Goal: Task Accomplishment & Management: Manage account settings

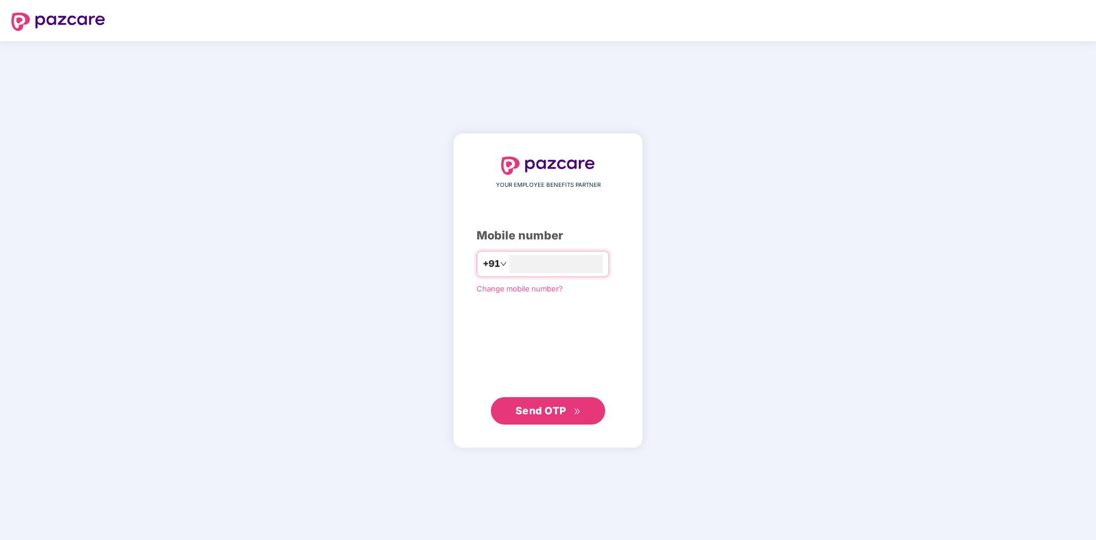
click at [519, 258] on input "number" at bounding box center [556, 264] width 94 height 18
type input "**********"
click at [560, 411] on span "Send OTP" at bounding box center [541, 410] width 51 height 12
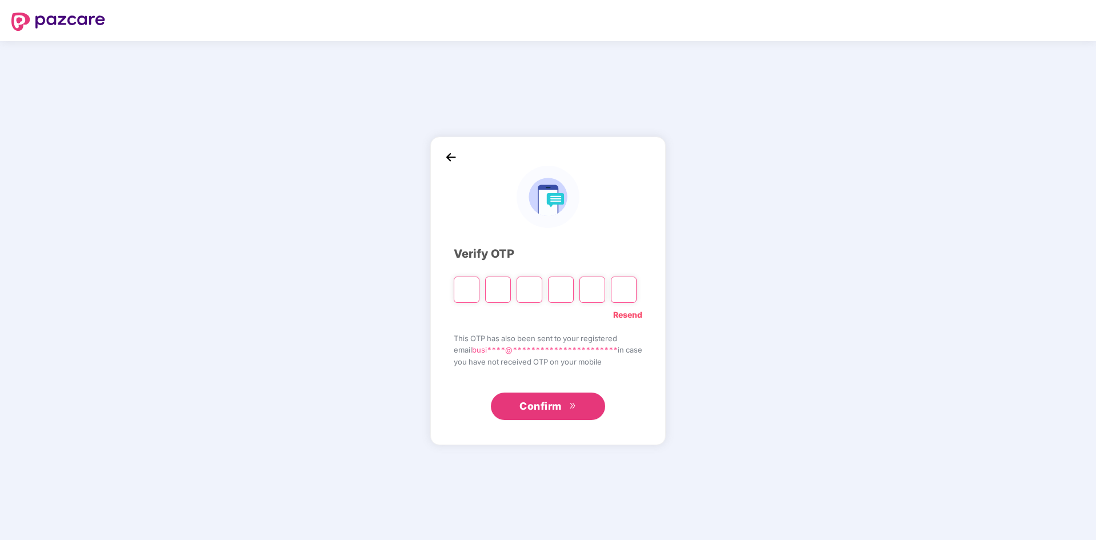
type input "*"
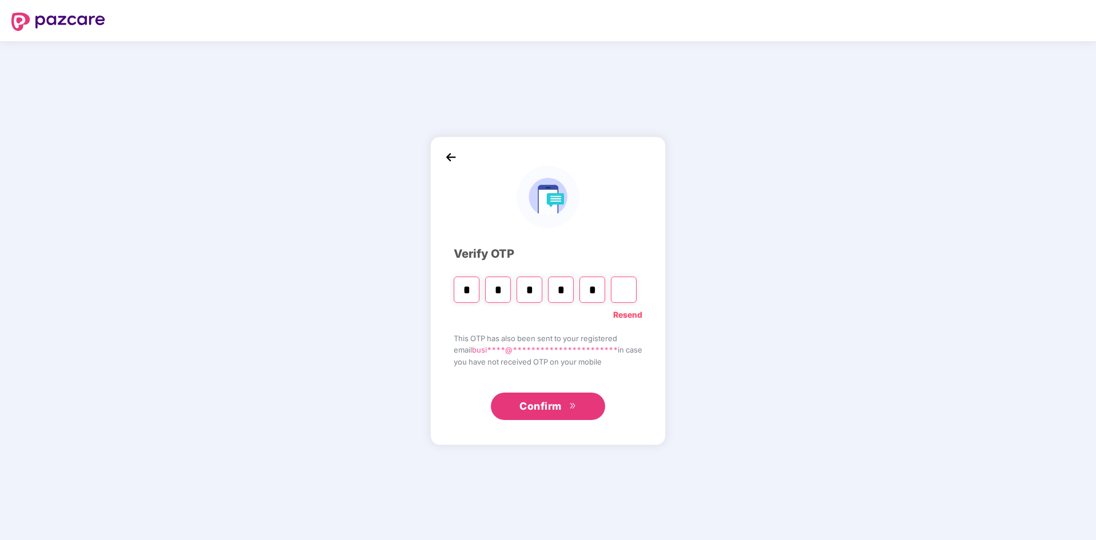
type input "*"
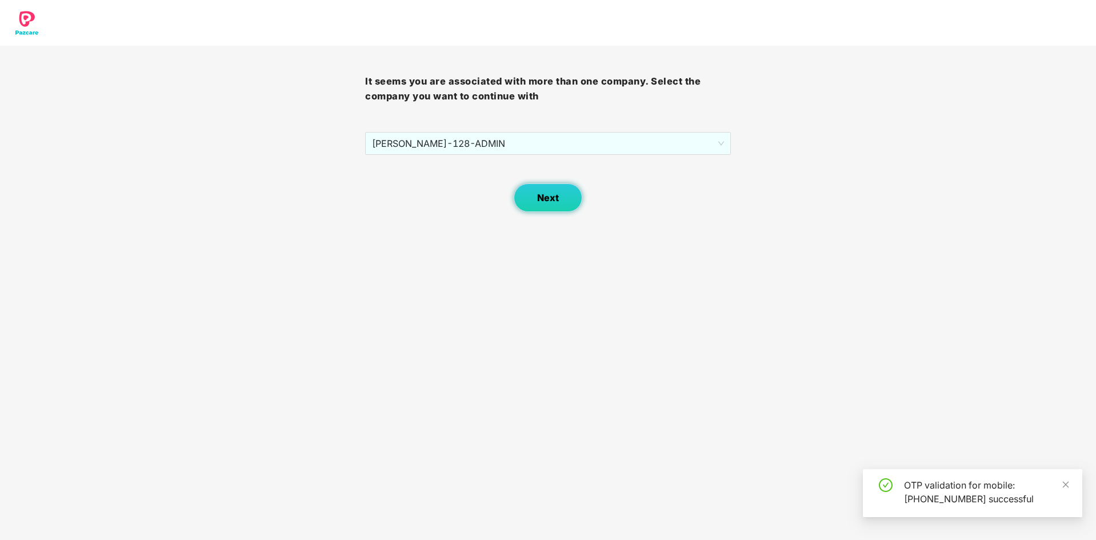
drag, startPoint x: 554, startPoint y: 201, endPoint x: 782, endPoint y: 201, distance: 228.6
click at [782, 201] on div "It seems you are associated with more than one company. Select the company you …" at bounding box center [548, 106] width 1096 height 212
click at [721, 134] on span "[PERSON_NAME] - 128 - ADMIN" at bounding box center [548, 144] width 352 height 22
click at [739, 210] on div "It seems you are associated with more than one company. Select the company you …" at bounding box center [548, 106] width 1096 height 212
click at [568, 196] on button "Next" at bounding box center [548, 197] width 69 height 29
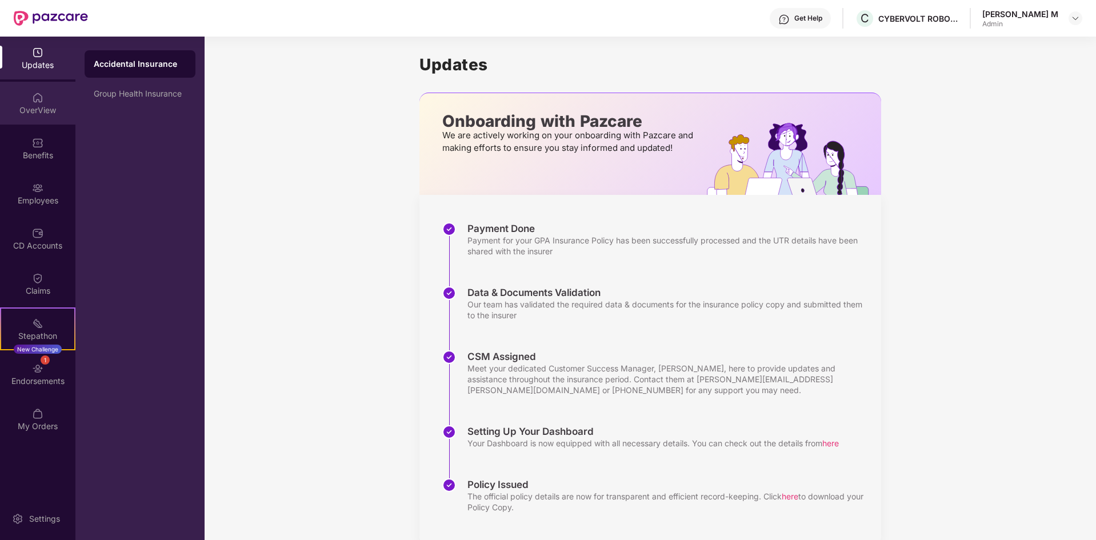
click at [42, 101] on img at bounding box center [37, 97] width 11 height 11
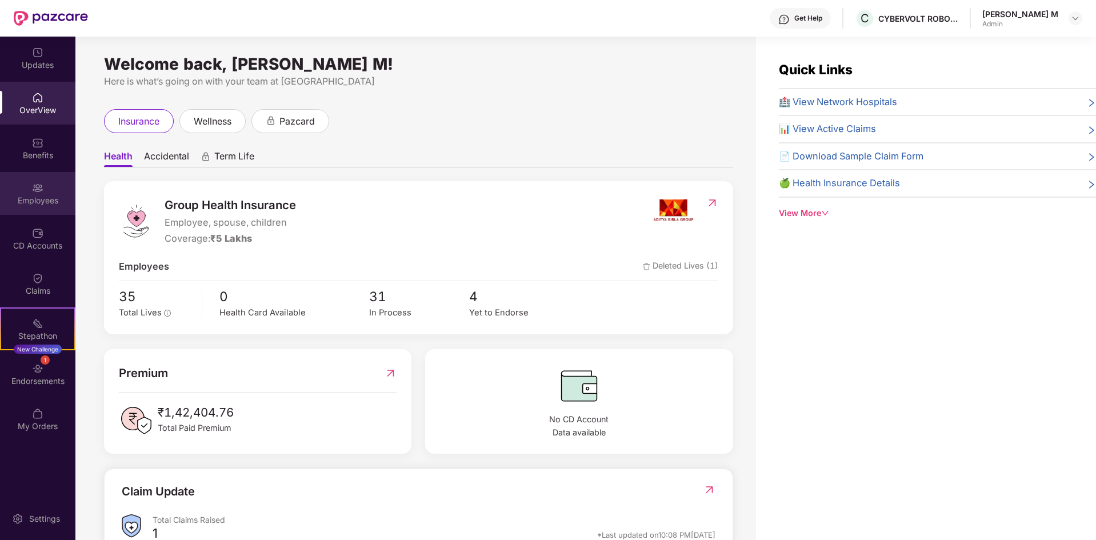
click at [31, 187] on div "Employees" at bounding box center [37, 193] width 75 height 43
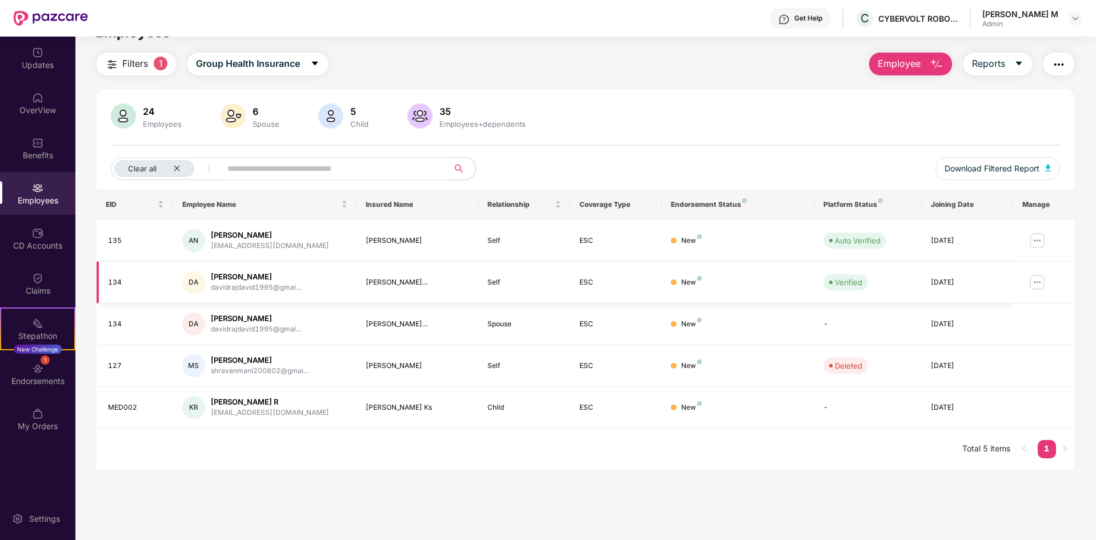
scroll to position [37, 0]
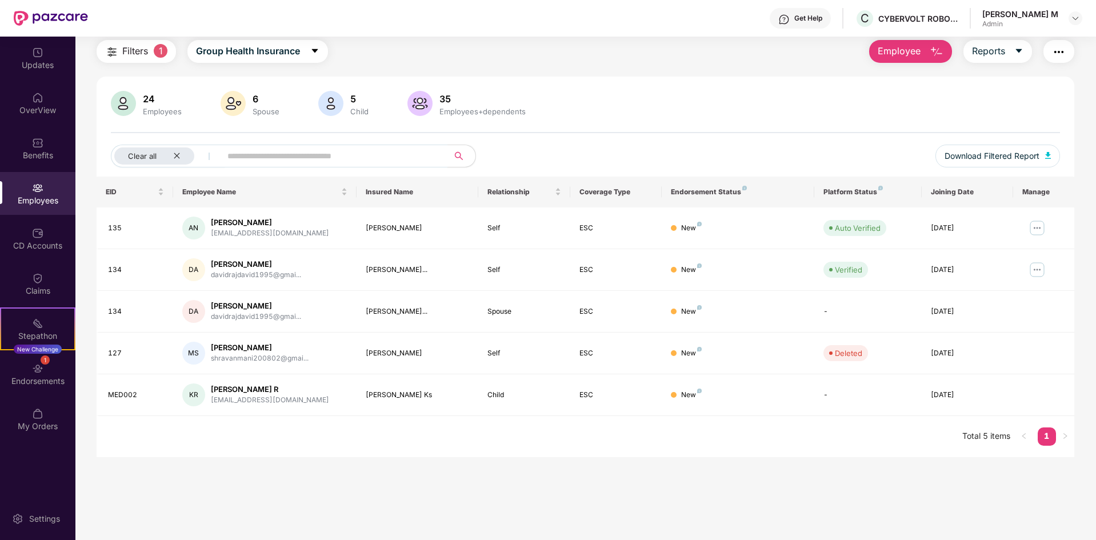
click at [1040, 437] on link "1" at bounding box center [1047, 436] width 18 height 17
click at [134, 105] on img at bounding box center [123, 103] width 25 height 25
click at [146, 103] on div "24" at bounding box center [162, 98] width 43 height 11
click at [175, 155] on icon "close" at bounding box center [177, 156] width 6 height 6
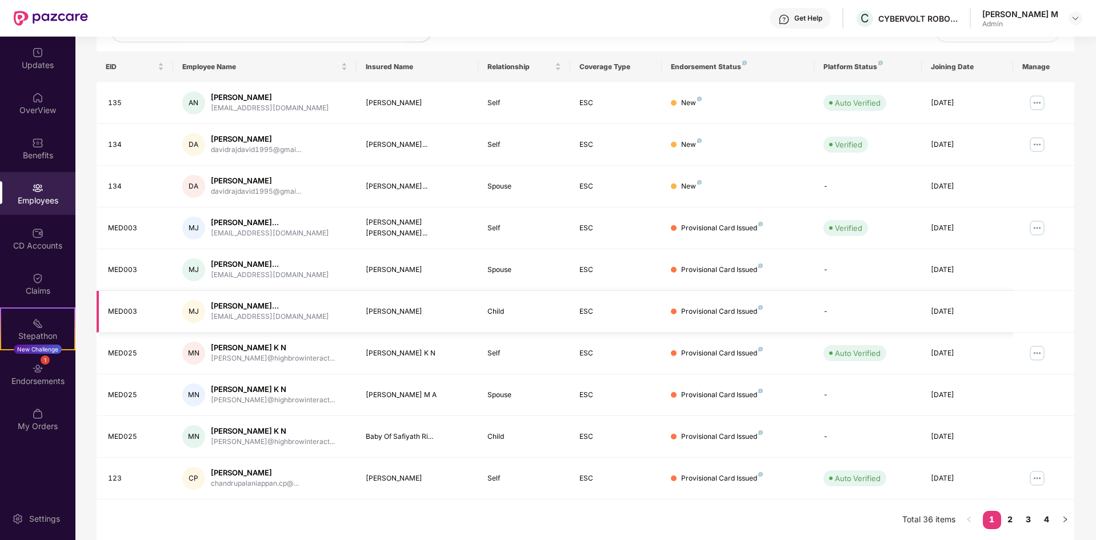
scroll to position [162, 0]
click at [1013, 521] on link "2" at bounding box center [1010, 518] width 18 height 17
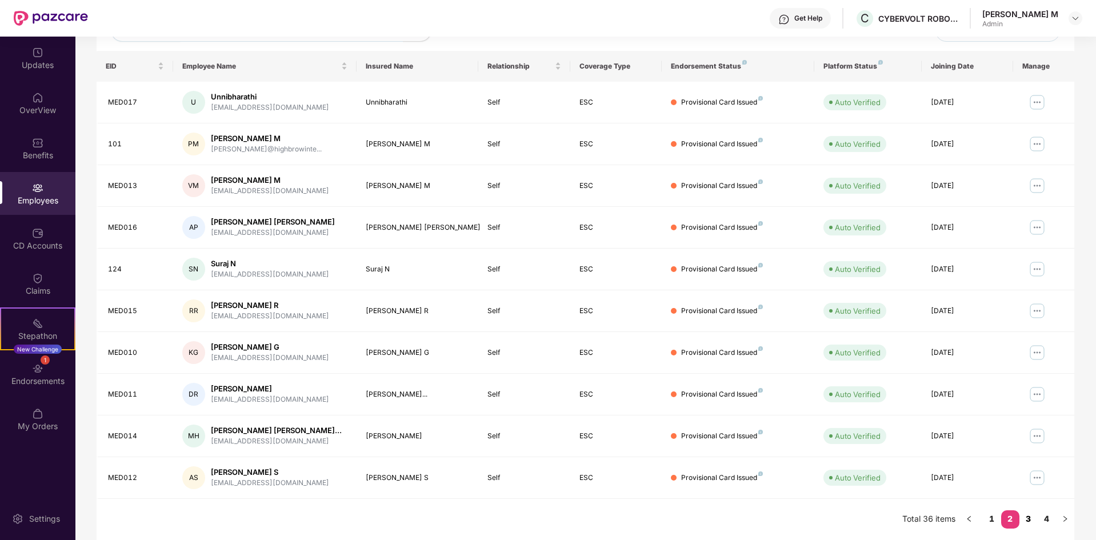
click at [1026, 521] on link "3" at bounding box center [1029, 518] width 18 height 17
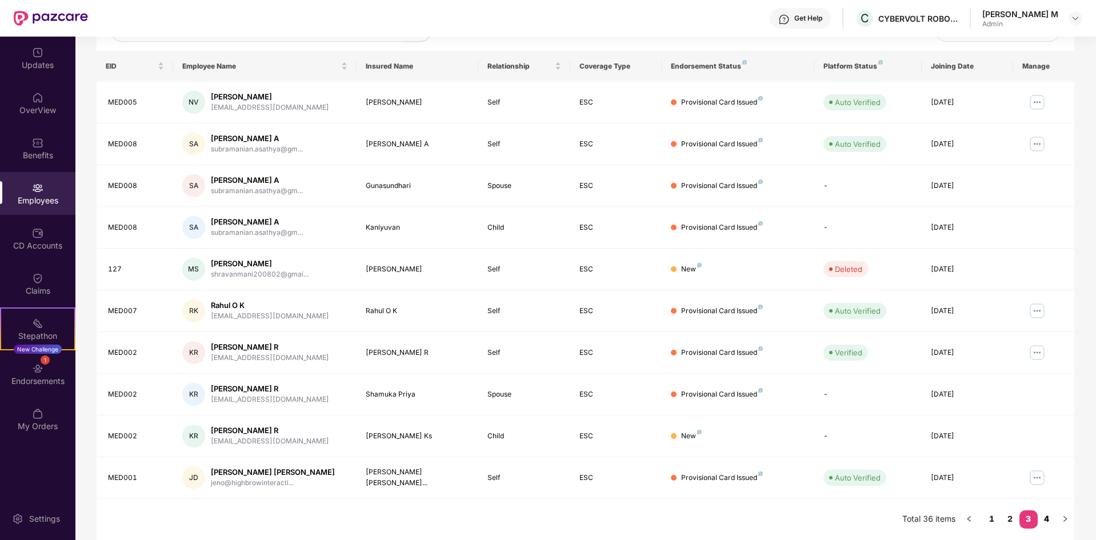
click at [1051, 519] on link "4" at bounding box center [1047, 518] width 18 height 17
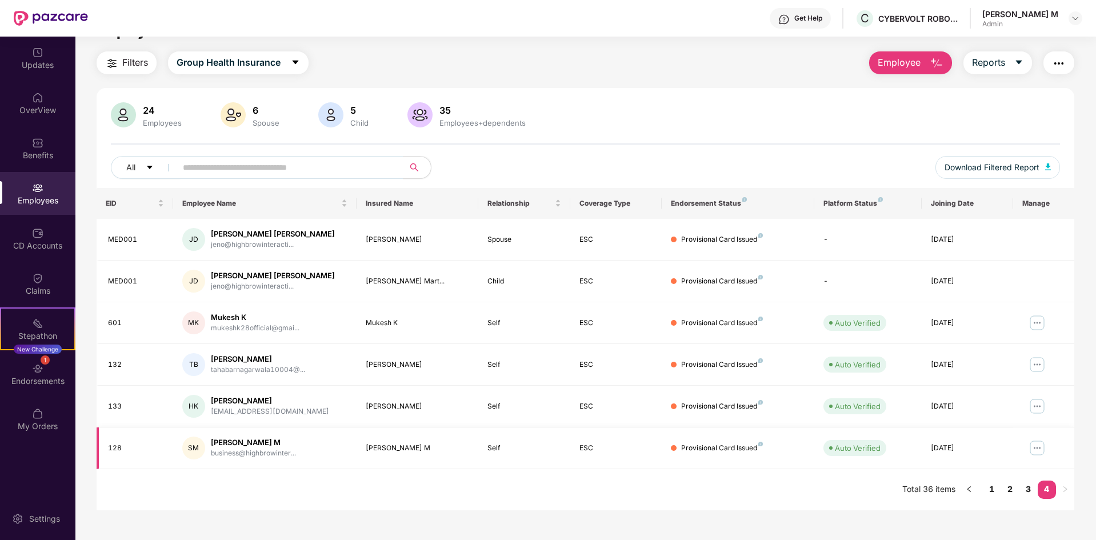
scroll to position [37, 0]
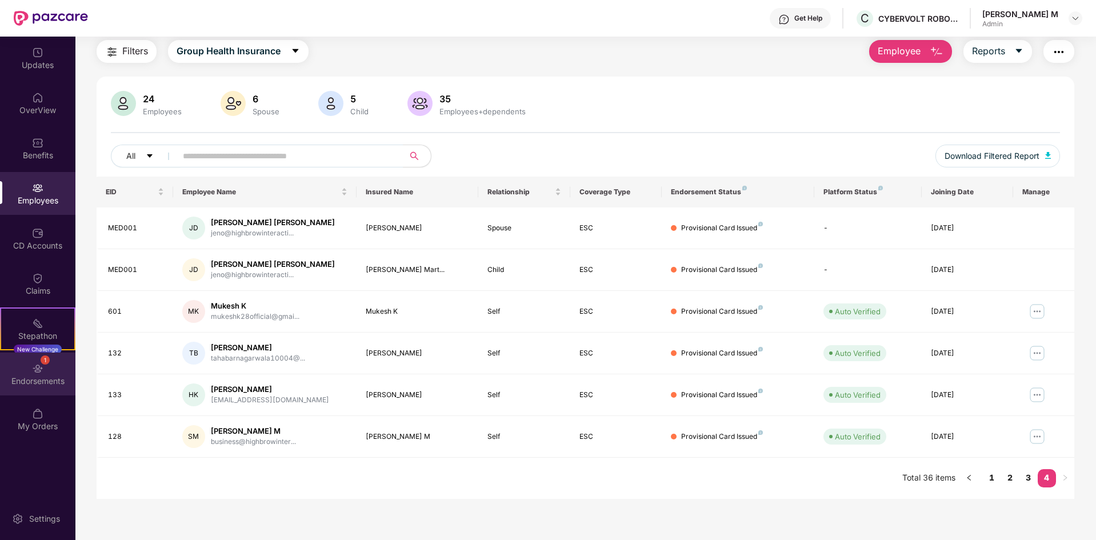
click at [22, 358] on div "1 Endorsements" at bounding box center [37, 374] width 75 height 43
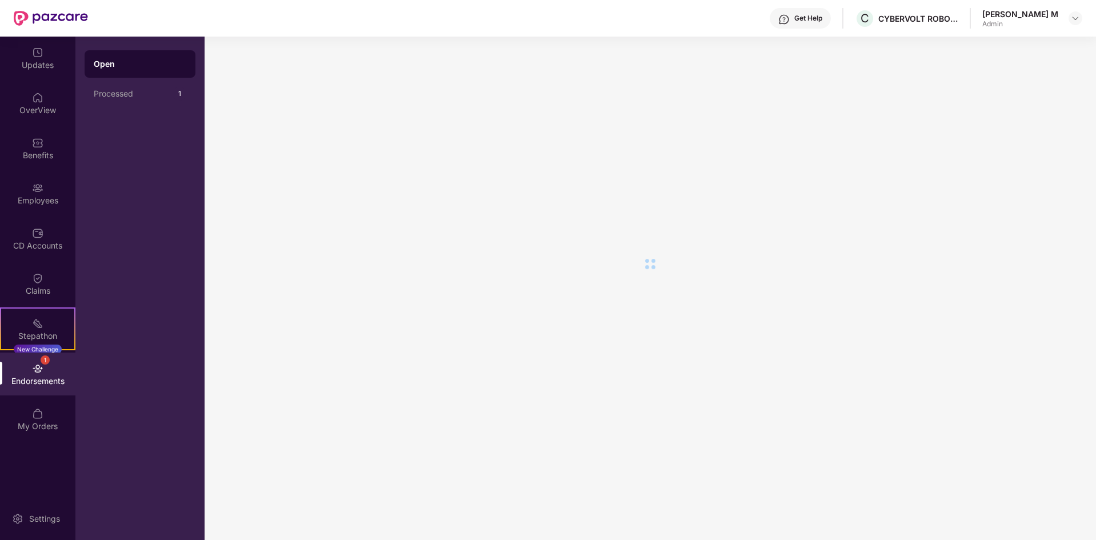
scroll to position [0, 0]
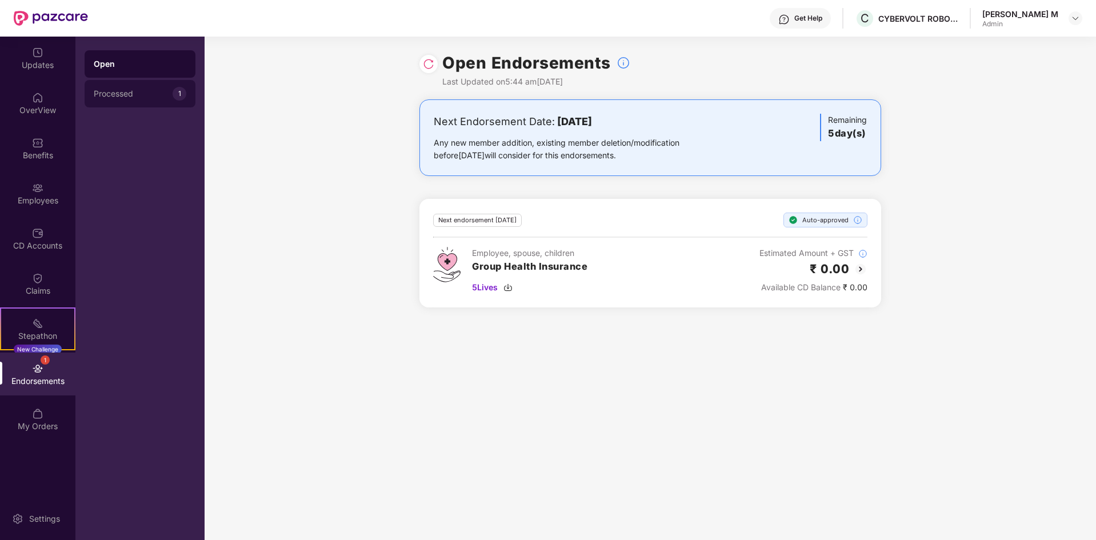
click at [163, 96] on div "Processed" at bounding box center [133, 93] width 79 height 9
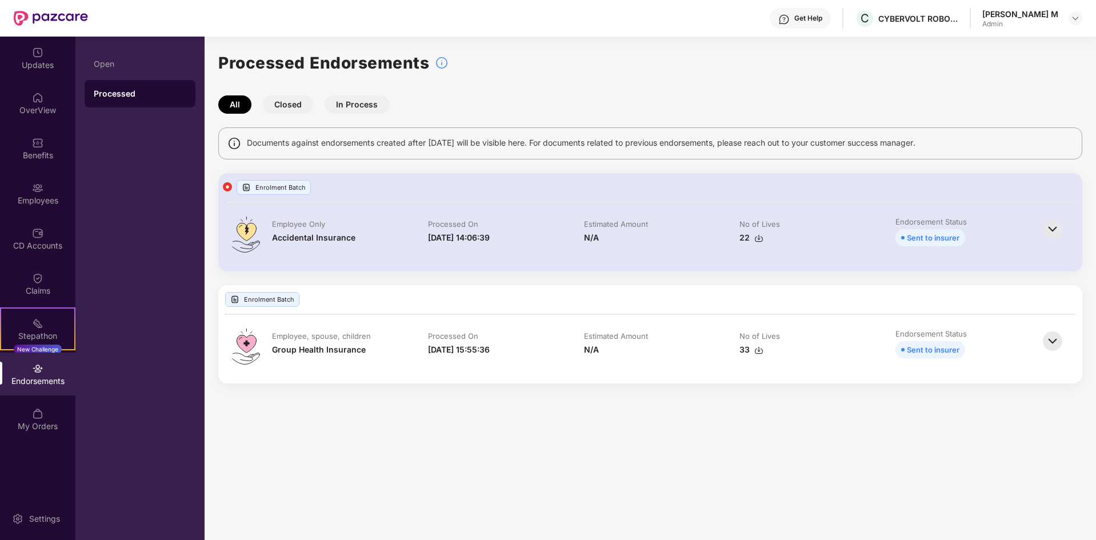
click at [345, 108] on button "In Process" at bounding box center [357, 104] width 65 height 18
click at [283, 105] on button "Closed" at bounding box center [288, 104] width 50 height 18
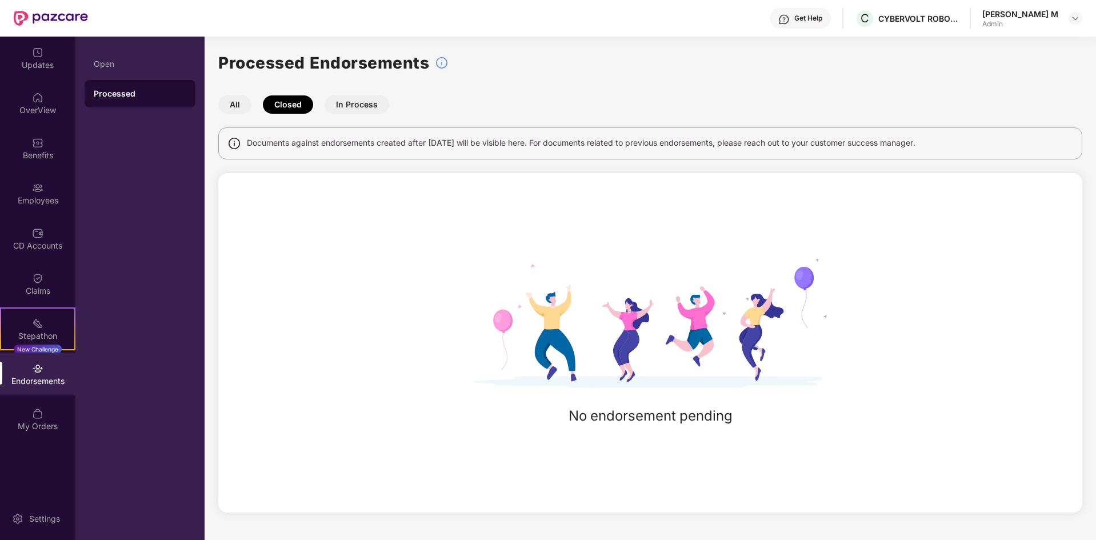
click at [233, 105] on button "All" at bounding box center [234, 104] width 33 height 18
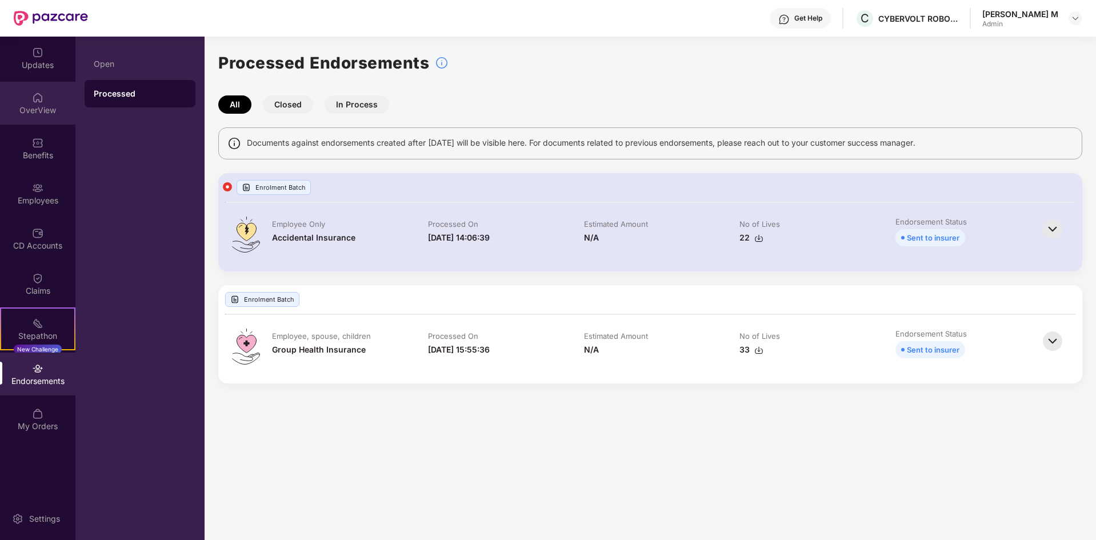
click at [41, 109] on div "OverView" at bounding box center [37, 110] width 75 height 11
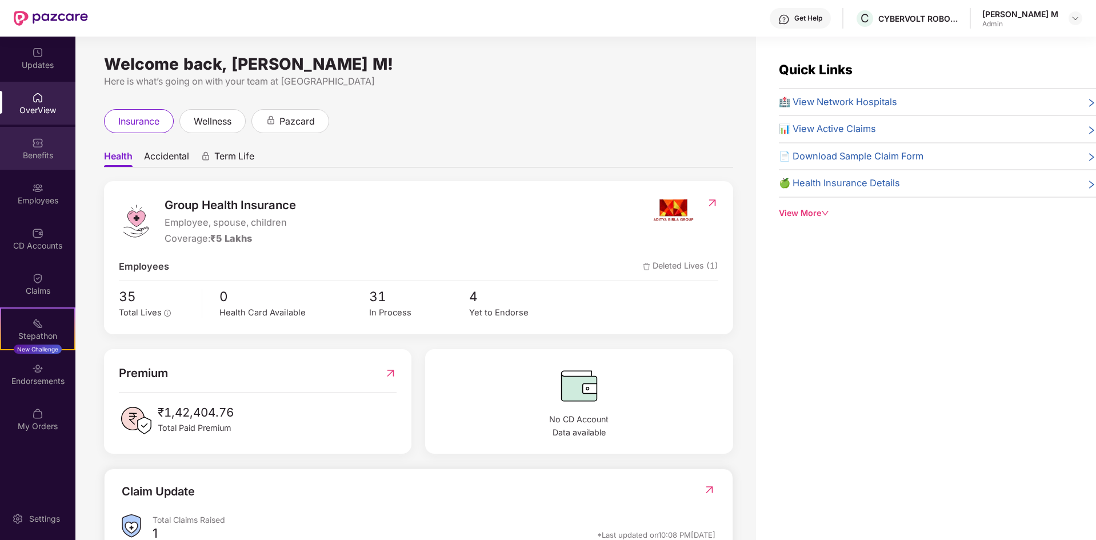
click at [37, 149] on div "Benefits" at bounding box center [37, 148] width 75 height 43
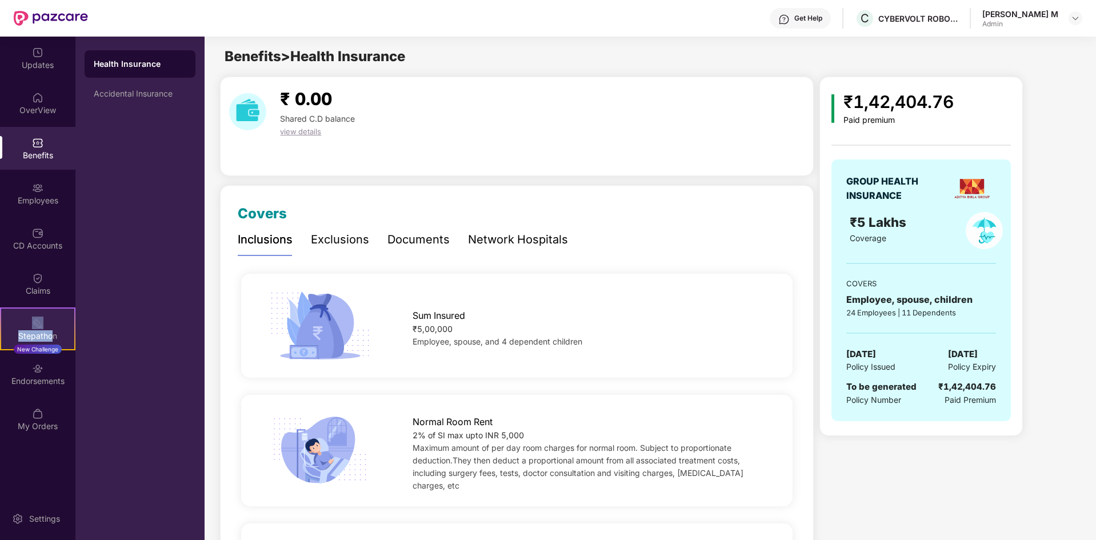
click at [51, 333] on div "Stepathon New Challenge" at bounding box center [37, 328] width 75 height 43
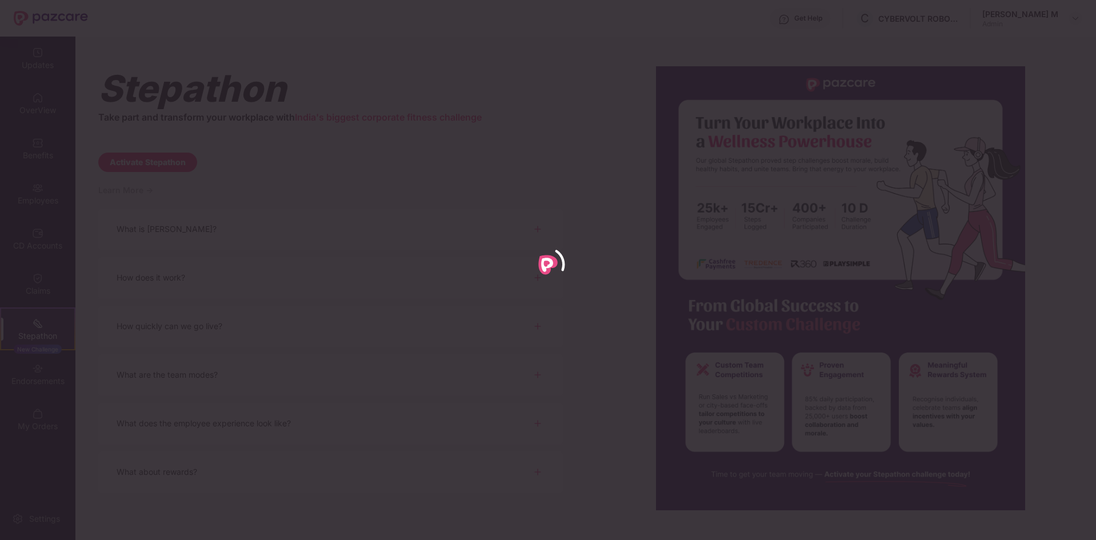
click at [35, 248] on div at bounding box center [548, 270] width 1096 height 540
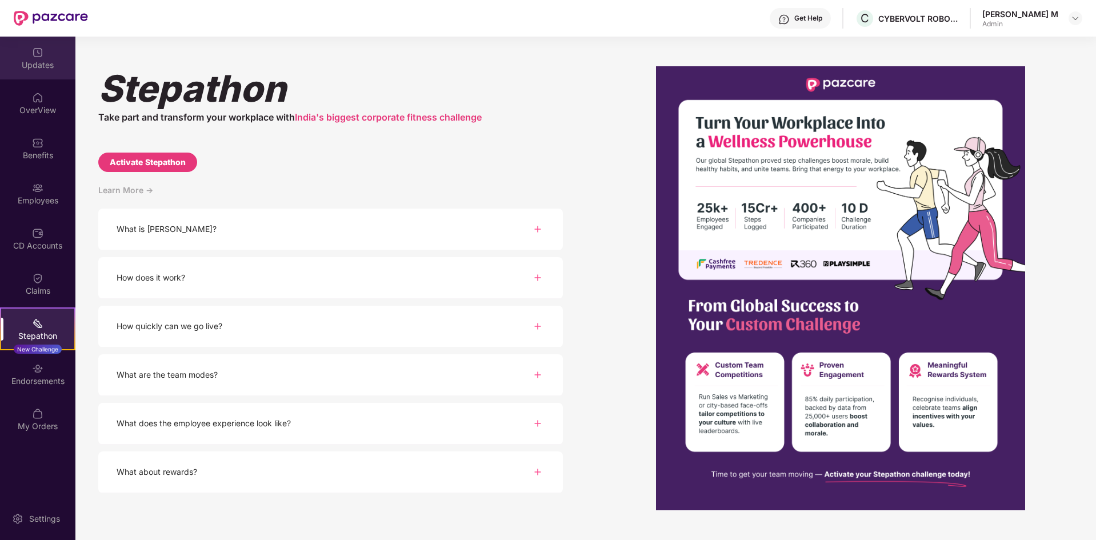
click at [28, 64] on div "Updates" at bounding box center [37, 64] width 75 height 11
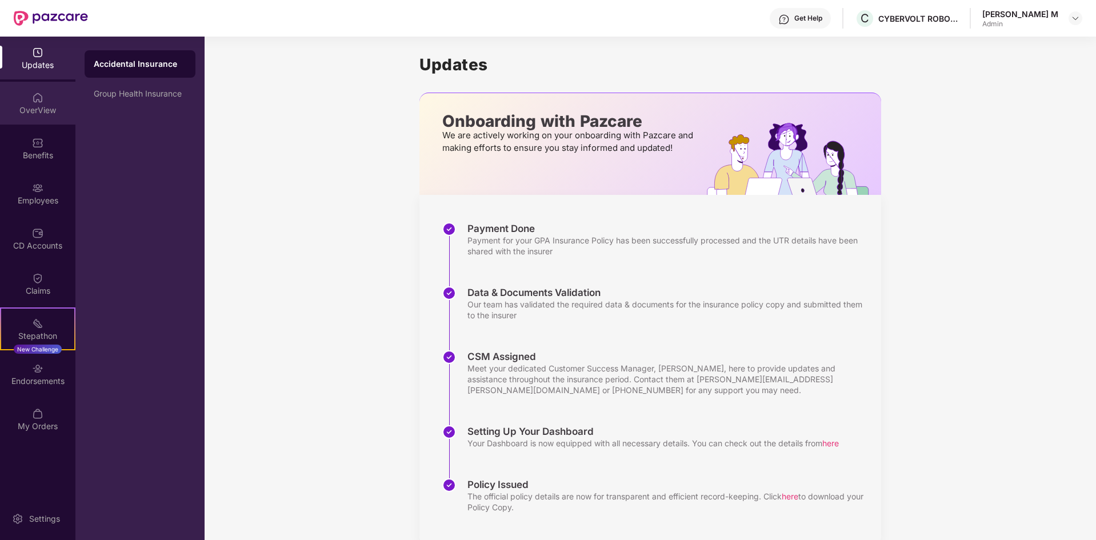
click at [47, 105] on div "OverView" at bounding box center [37, 110] width 75 height 11
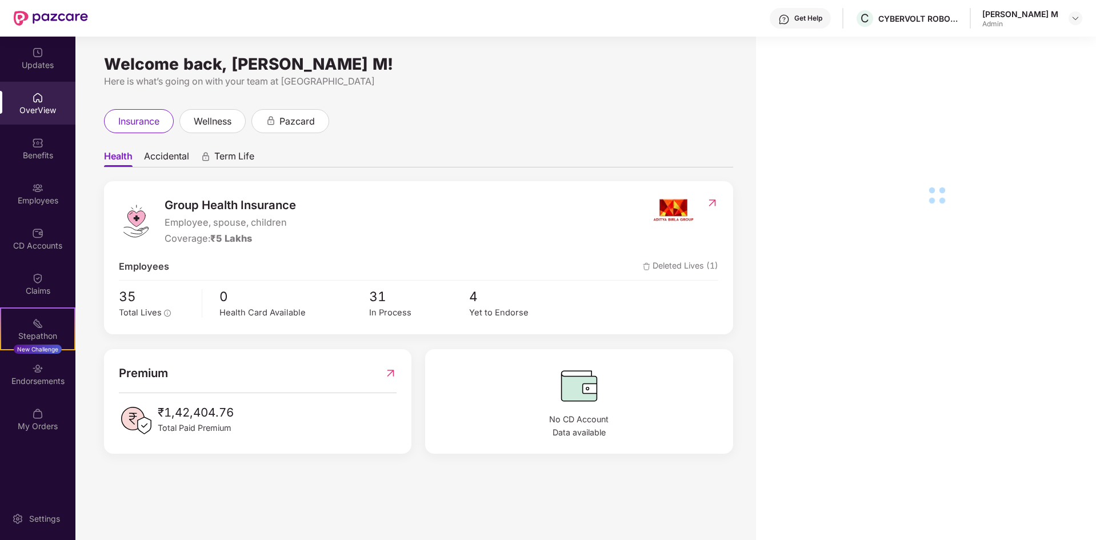
click at [43, 194] on div "Employees" at bounding box center [37, 193] width 75 height 43
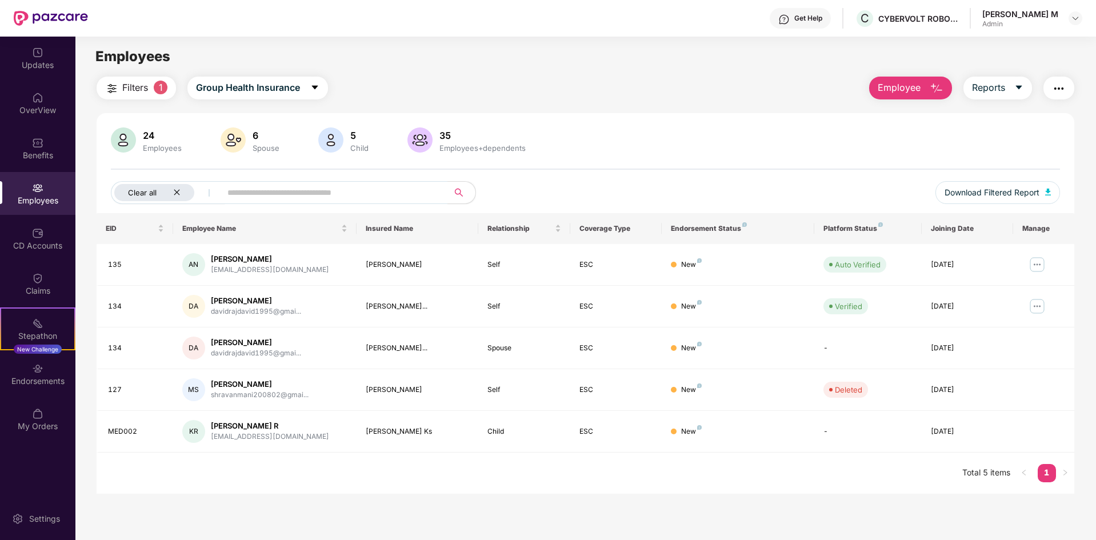
click at [179, 190] on icon "close" at bounding box center [177, 193] width 6 height 6
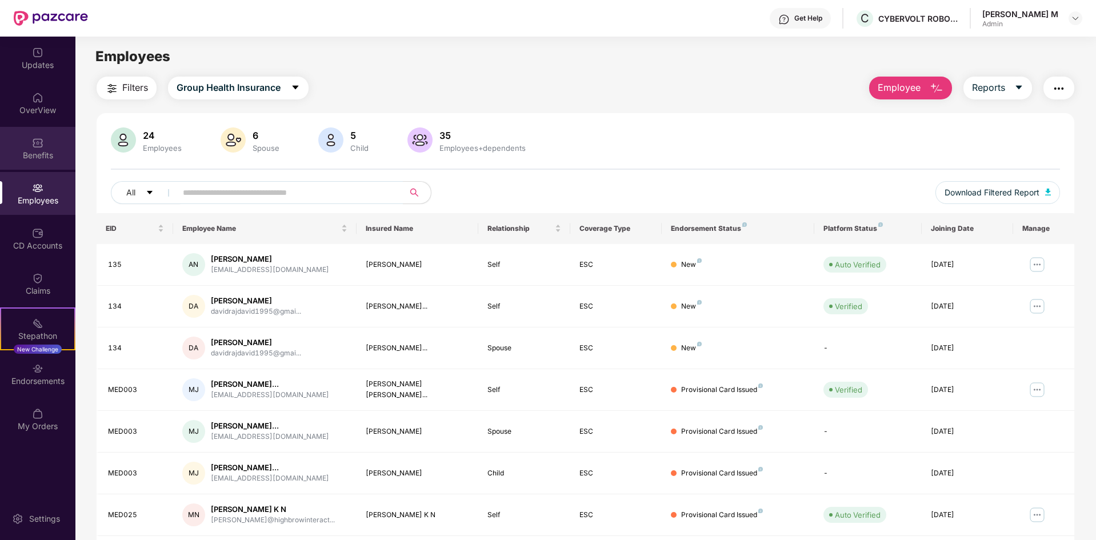
click at [41, 151] on div "Benefits" at bounding box center [37, 155] width 75 height 11
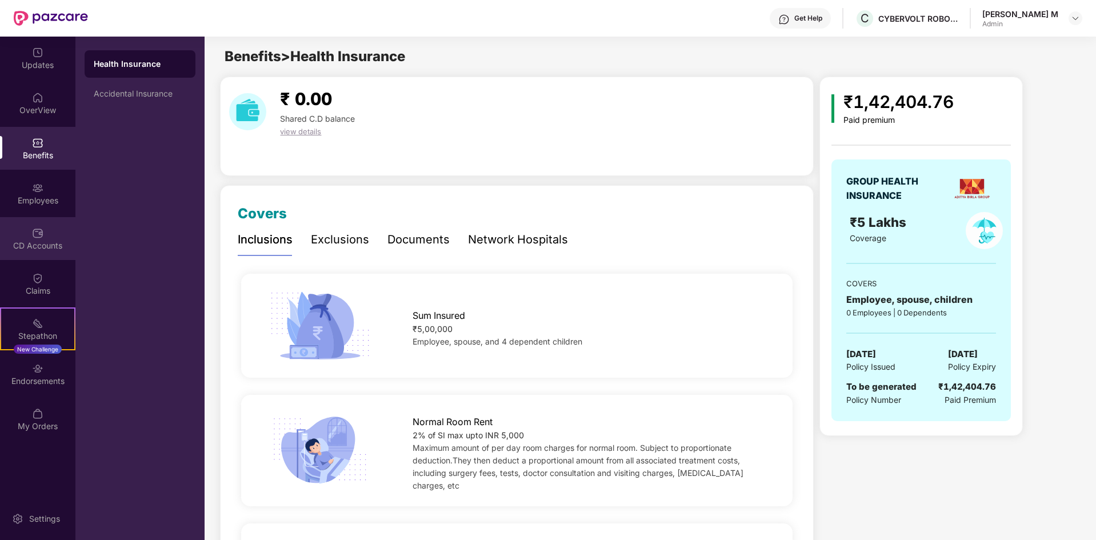
click at [35, 236] on img at bounding box center [37, 232] width 11 height 11
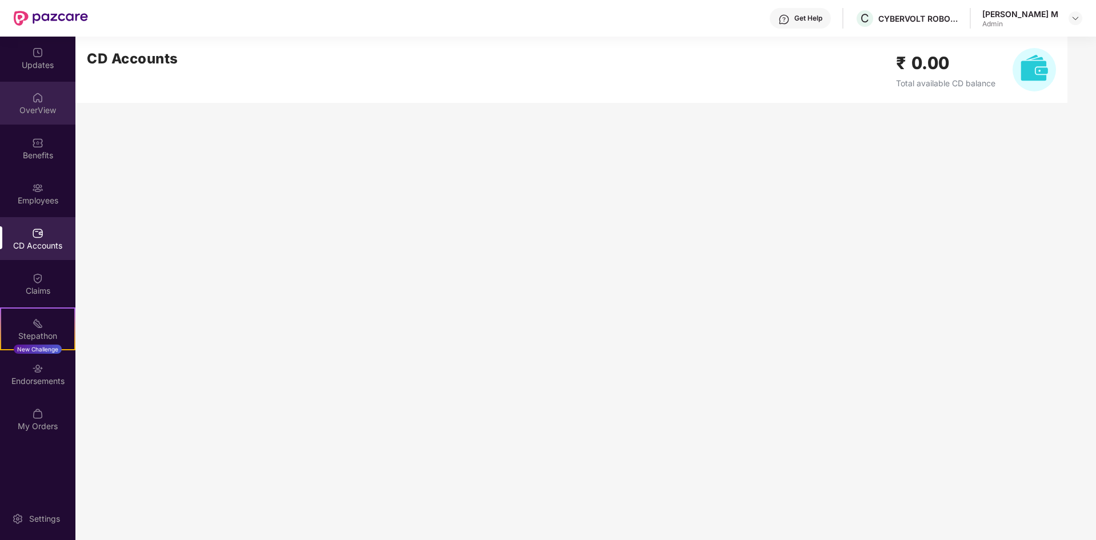
click at [40, 115] on div "OverView" at bounding box center [37, 110] width 75 height 11
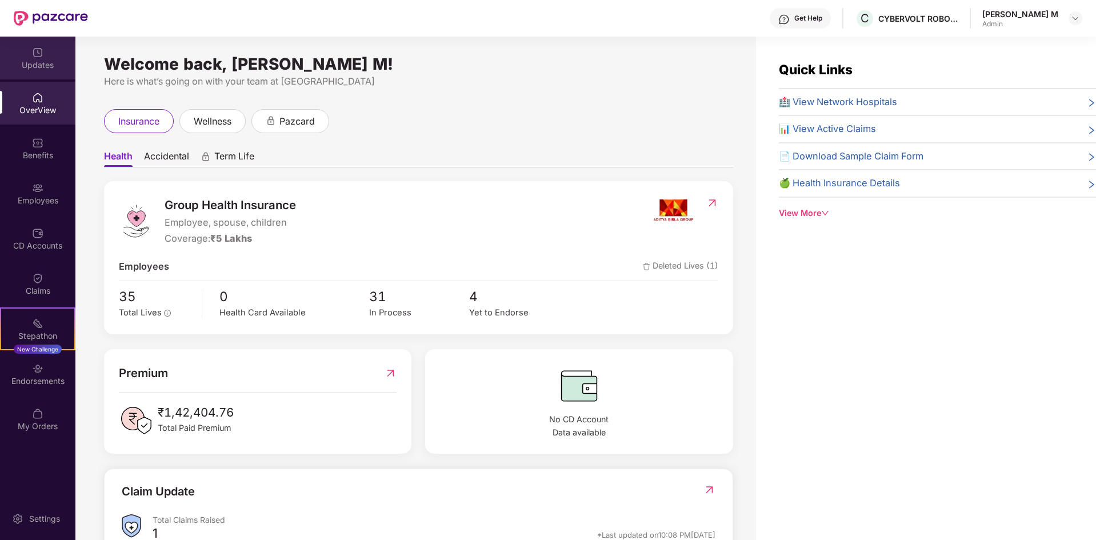
click at [42, 54] on img at bounding box center [37, 52] width 11 height 11
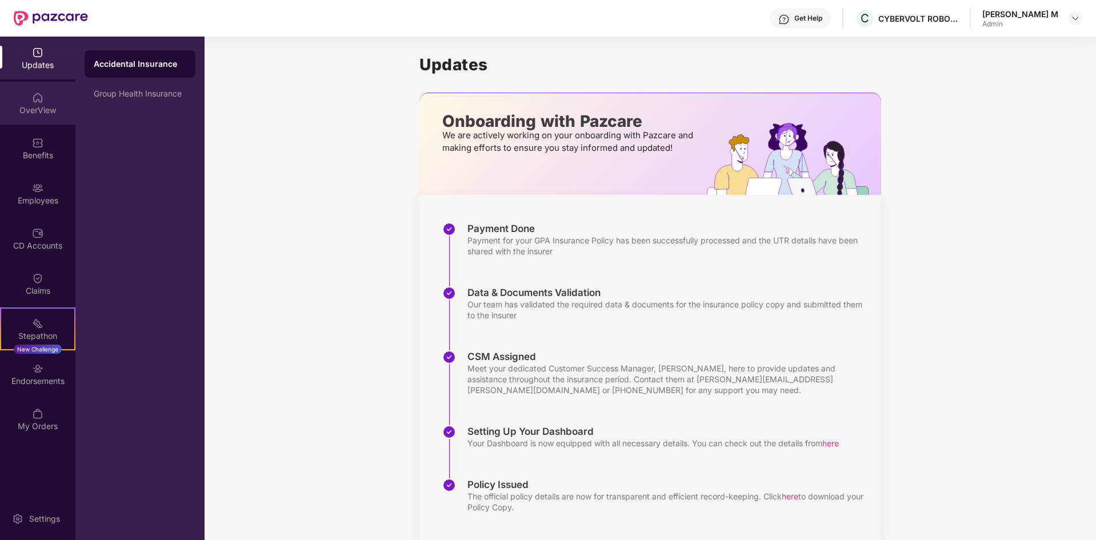
click at [34, 91] on div at bounding box center [37, 96] width 11 height 11
